Goal: Task Accomplishment & Management: Use online tool/utility

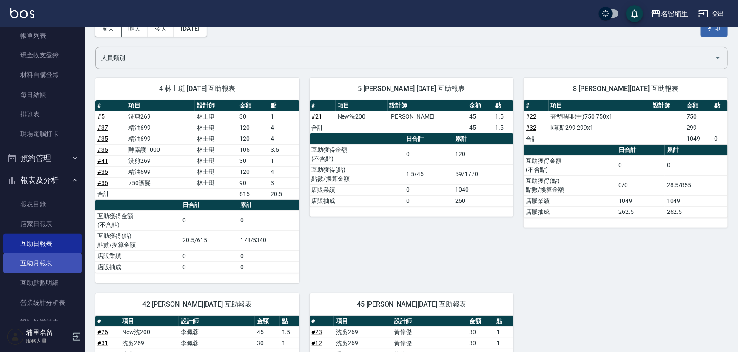
scroll to position [116, 0]
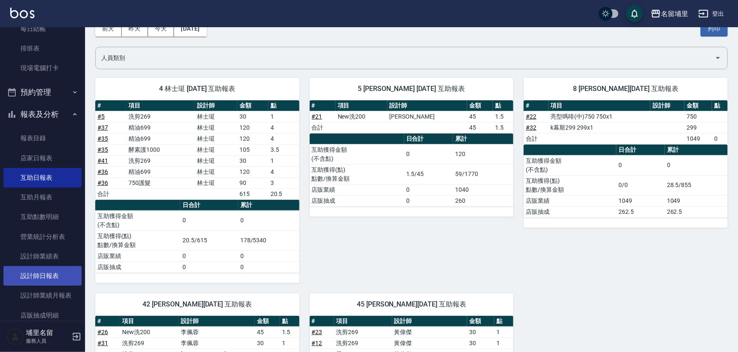
click at [50, 281] on link "設計師日報表" at bounding box center [42, 276] width 78 height 20
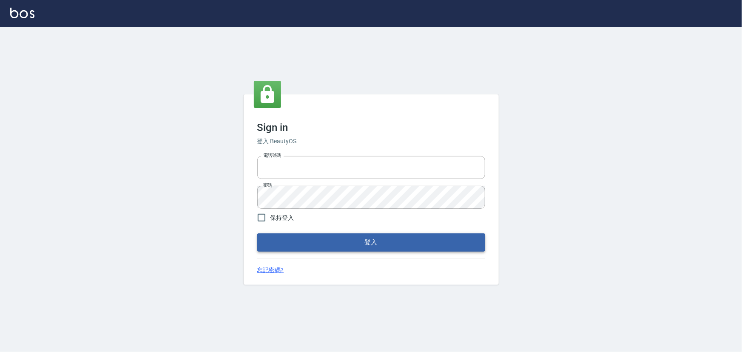
type input "2988528"
click at [352, 236] on button "登入" at bounding box center [371, 243] width 228 height 18
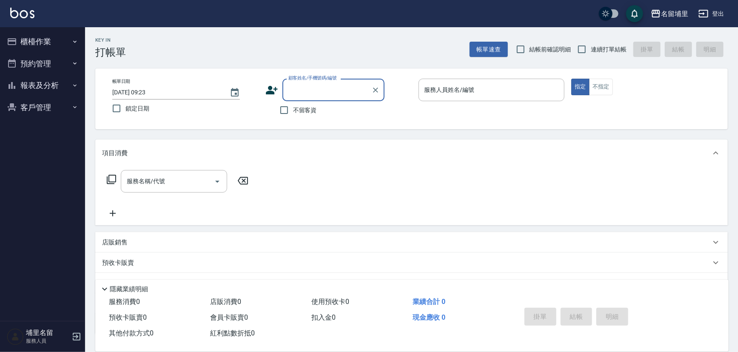
click at [23, 86] on button "報表及分析" at bounding box center [42, 85] width 78 height 22
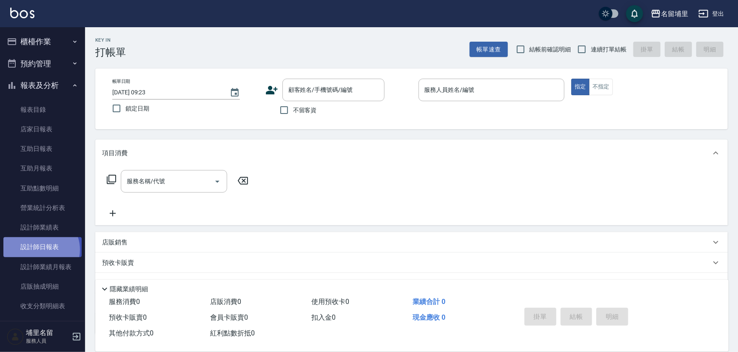
click at [38, 250] on link "設計師日報表" at bounding box center [42, 247] width 78 height 20
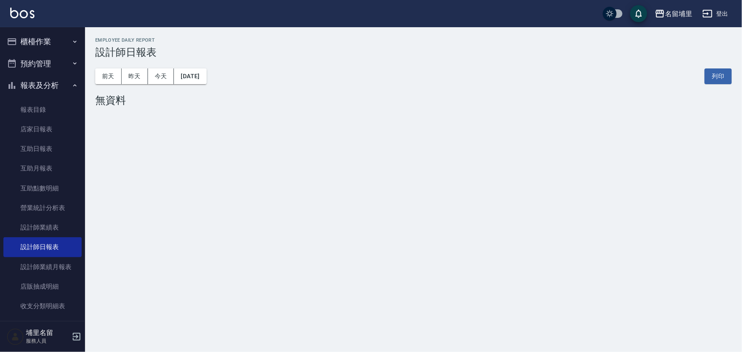
click at [138, 85] on div "前天 昨天 今天 2025/08/16 列印" at bounding box center [413, 76] width 637 height 36
click at [137, 80] on button "昨天" at bounding box center [135, 76] width 26 height 16
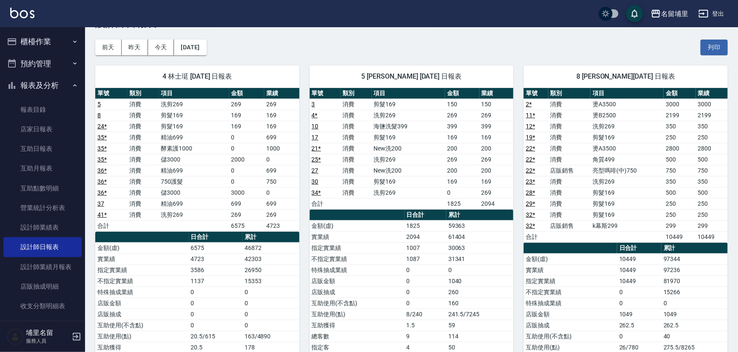
scroll to position [77, 0]
